Goal: Task Accomplishment & Management: Use online tool/utility

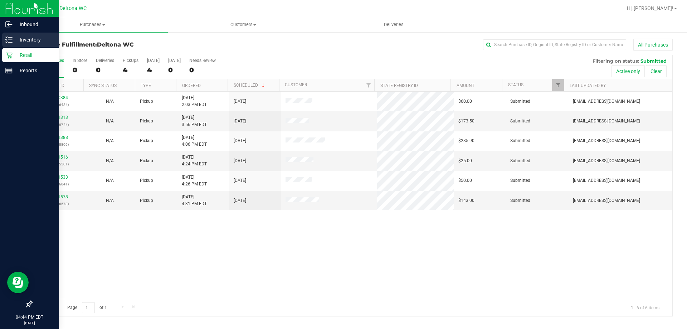
click at [37, 42] on p "Inventory" at bounding box center [34, 39] width 43 height 9
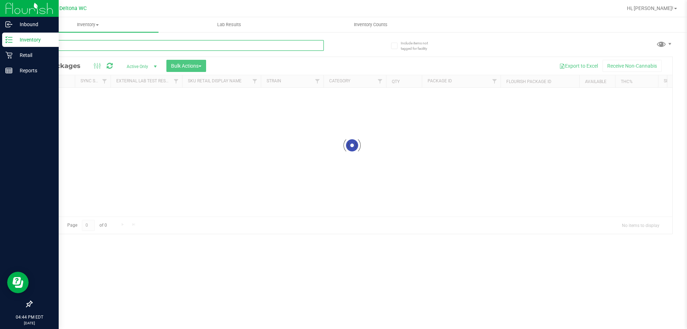
click at [102, 48] on div "Inventory All packages All inventory Waste log Create inventory Lab Results Inv…" at bounding box center [352, 173] width 670 height 312
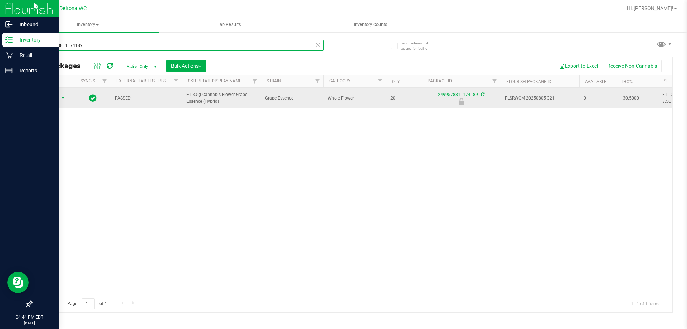
type input "2499578811174189"
click at [57, 96] on span "Action" at bounding box center [48, 98] width 19 height 10
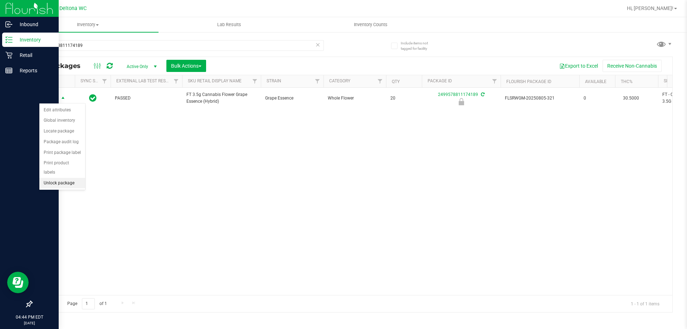
click at [58, 178] on li "Unlock package" at bounding box center [62, 183] width 46 height 11
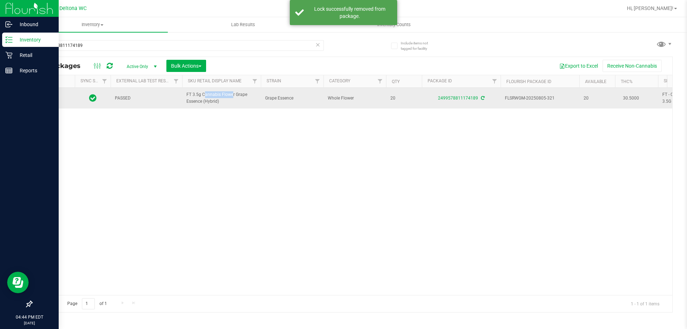
click at [215, 91] on span "FT 3.5g Cannabis Flower Grape Essence (Hybrid)" at bounding box center [221, 98] width 70 height 14
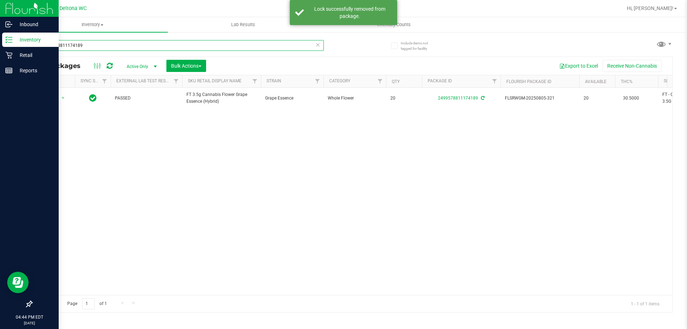
click at [204, 43] on input "2499578811174189" at bounding box center [177, 45] width 292 height 11
paste input "FT 3.5g Cannabis Flower Grape Essence (Hybrid)"
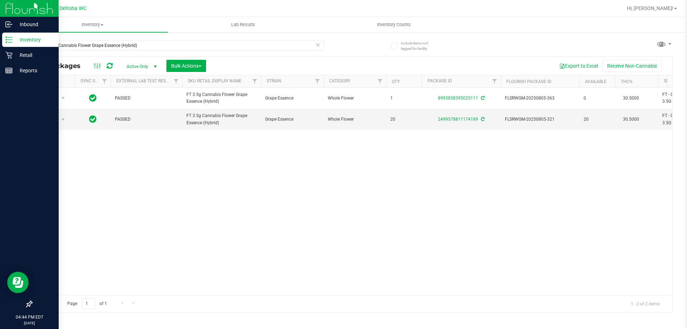
click at [416, 166] on div "Action Action Create package Edit attributes Global inventory Locate package Lo…" at bounding box center [352, 191] width 640 height 207
click at [81, 46] on input "FT 3.5g Cannabis Flower Grape Essence (Hybrid)" at bounding box center [177, 45] width 292 height 11
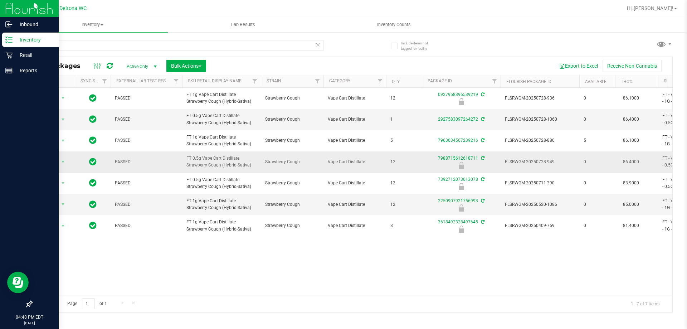
click at [210, 153] on td "FT 0.5g Vape Cart Distillate Strawberry Cough (Hybrid-Sativa)" at bounding box center [221, 161] width 79 height 21
click at [210, 155] on td "FT 0.5g Vape Cart Distillate Strawberry Cough (Hybrid-Sativa)" at bounding box center [221, 161] width 79 height 21
copy tr "FT 0.5g Vape Cart Distillate Strawberry Cough (Hybrid-Sativa)"
click at [165, 52] on div "sbc" at bounding box center [177, 48] width 292 height 16
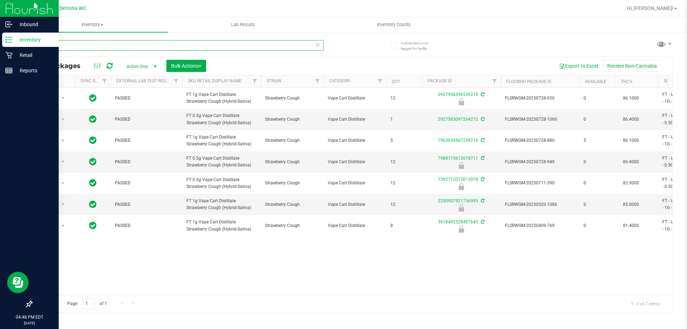
click at [165, 48] on input "sbc" at bounding box center [177, 45] width 292 height 11
paste input "FT 0.5g Vape Cart Distillate Strawberry Cough (Hybrid-Sativa)"
type input "FT 0.5g Vape Cart Distillate Strawberry Cough (Hybrid-Sativa)"
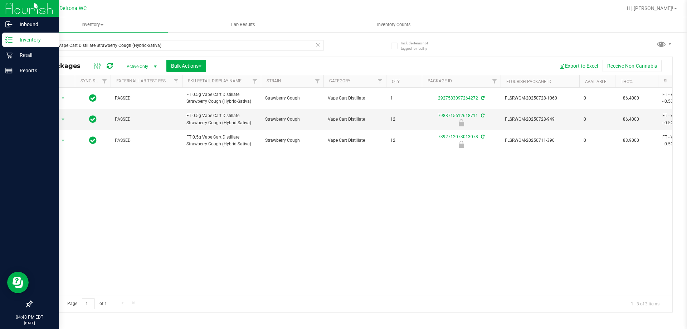
click at [329, 185] on div "Action Action Create package Edit attributes Global inventory Locate package Lo…" at bounding box center [352, 191] width 640 height 207
click at [58, 118] on span "Action" at bounding box center [48, 119] width 19 height 10
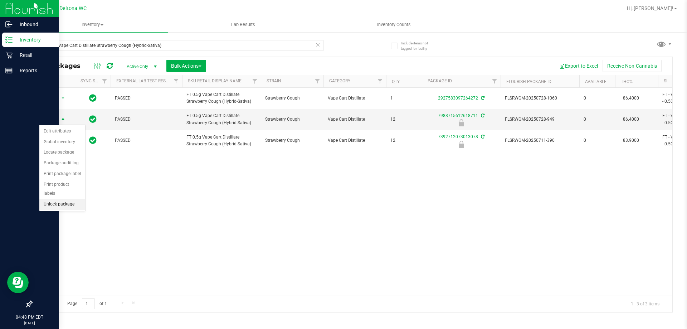
click at [49, 199] on li "Unlock package" at bounding box center [62, 204] width 46 height 11
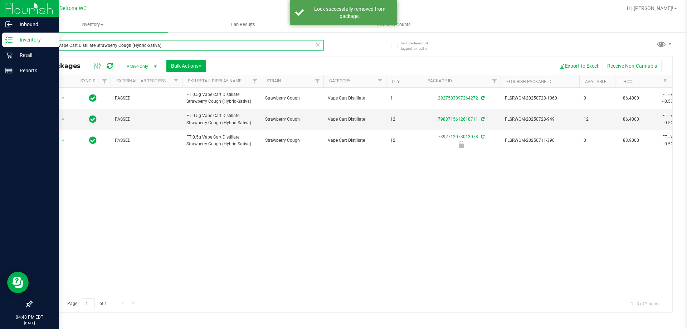
click at [185, 42] on input "FT 0.5g Vape Cart Distillate Strawberry Cough (Hybrid-Sativa)" at bounding box center [177, 45] width 292 height 11
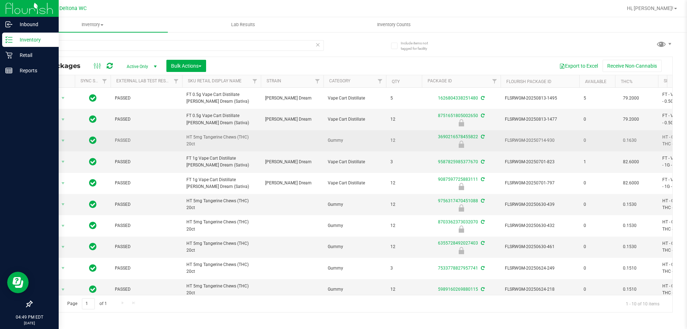
click at [231, 140] on span "HT 5mg Tangerine Chews (THC) 20ct" at bounding box center [221, 141] width 70 height 14
copy td "HT 5mg Tangerine Chews (THC) 20ct"
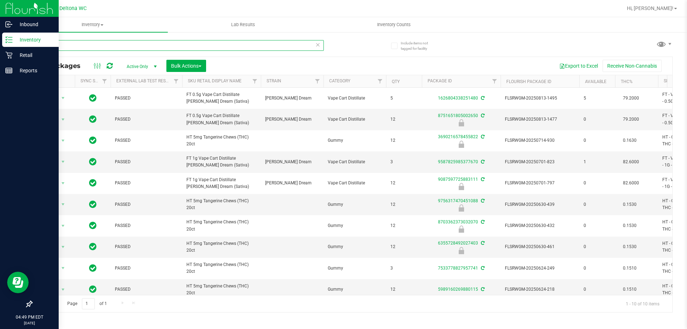
click at [185, 41] on input "tang" at bounding box center [177, 45] width 292 height 11
paste input "HT 5mg Tangerine Chews (THC) 20ct"
click at [185, 41] on input "tangHT 5mg Tangerine Chews (THC) 20ct" at bounding box center [177, 45] width 292 height 11
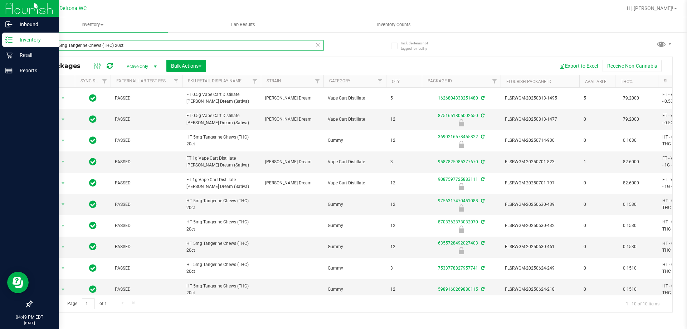
paste input "text"
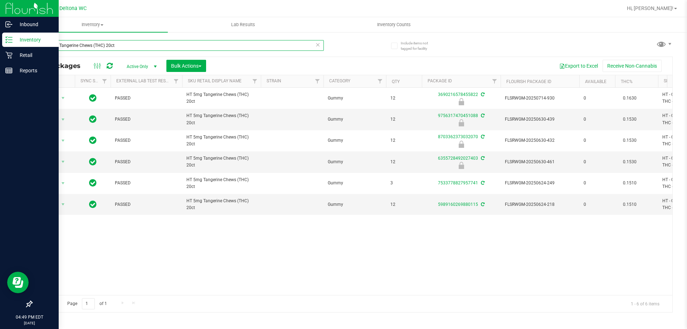
click at [132, 43] on input "HT 5mg Tangerine Chews (THC) 20ct" at bounding box center [177, 45] width 292 height 11
click at [132, 42] on input "HT 5mg Tangerine Chews (THC) 20ct" at bounding box center [177, 45] width 292 height 11
click at [132, 43] on input "HT 5mg Tangerine Chews (THC) 20ct" at bounding box center [177, 45] width 292 height 11
type input "atm"
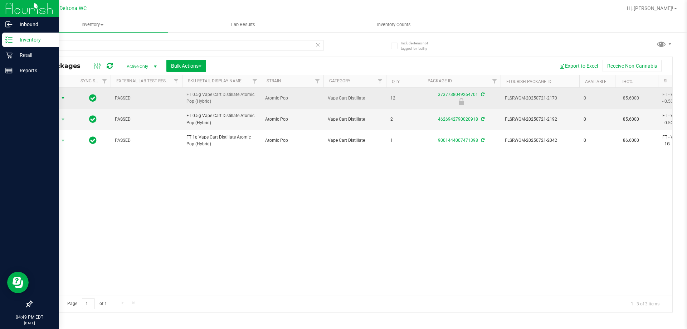
click at [59, 96] on span "select" at bounding box center [63, 98] width 9 height 10
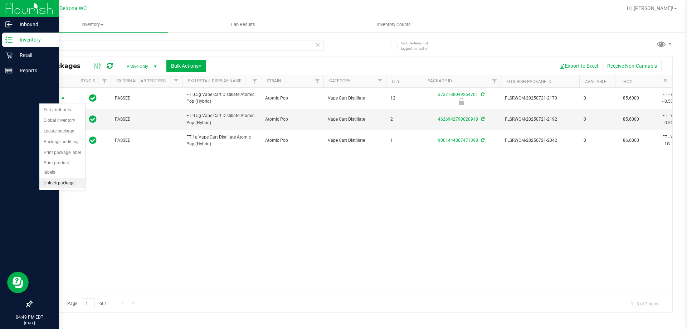
click at [62, 178] on li "Unlock package" at bounding box center [62, 183] width 46 height 11
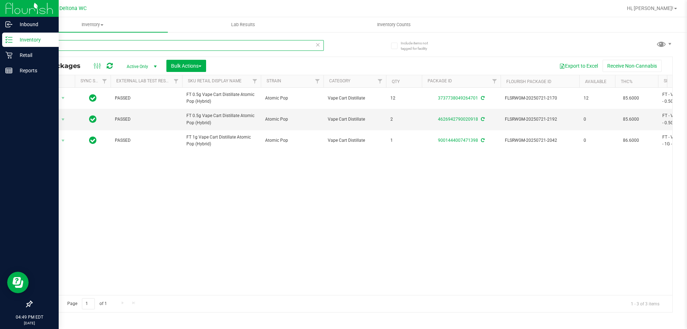
click at [91, 48] on input "atm" at bounding box center [177, 45] width 292 height 11
click at [91, 48] on input "text" at bounding box center [177, 45] width 292 height 11
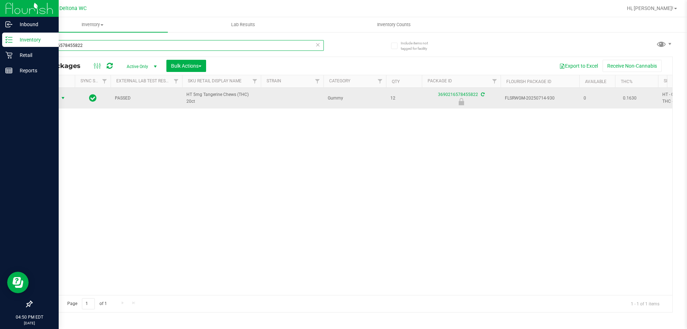
type input "3690216578455822"
click at [54, 95] on span "Action" at bounding box center [48, 98] width 19 height 10
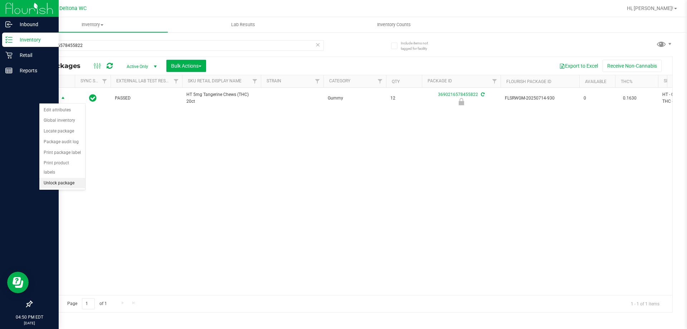
click at [58, 178] on li "Unlock package" at bounding box center [62, 183] width 46 height 11
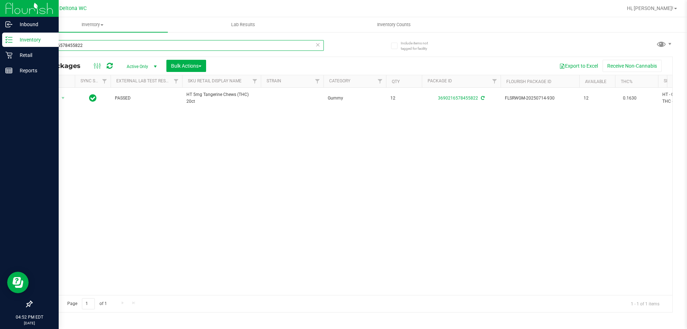
click at [135, 46] on input "3690216578455822" at bounding box center [177, 45] width 292 height 11
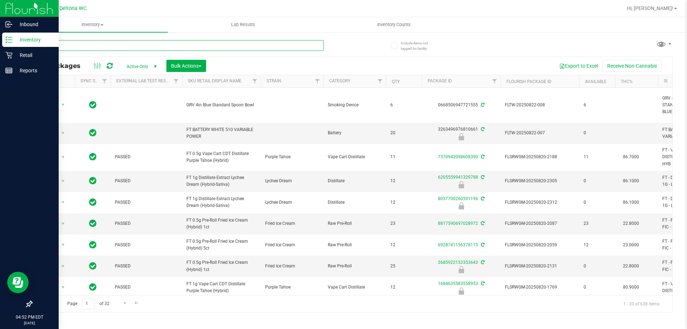
type input "zkr"
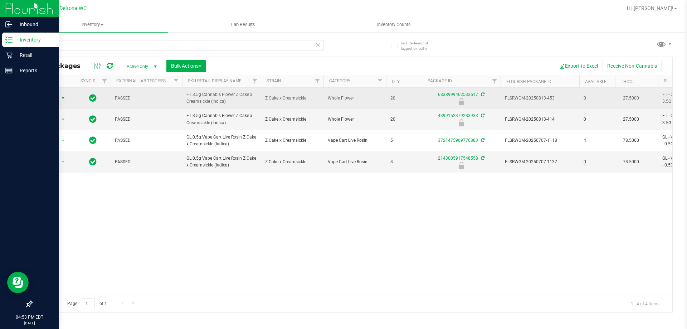
click at [63, 97] on span "select" at bounding box center [63, 98] width 6 height 6
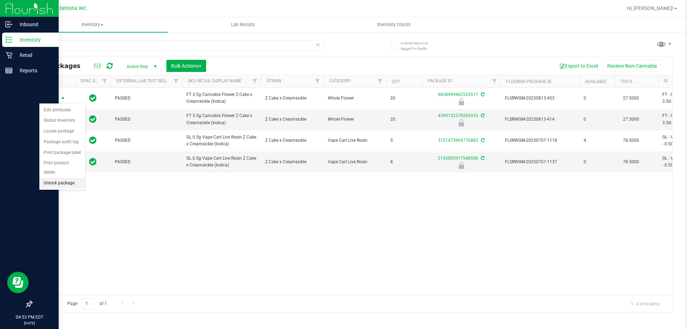
click at [73, 178] on li "Unlock package" at bounding box center [62, 183] width 46 height 11
